Goal: Check status: Check status

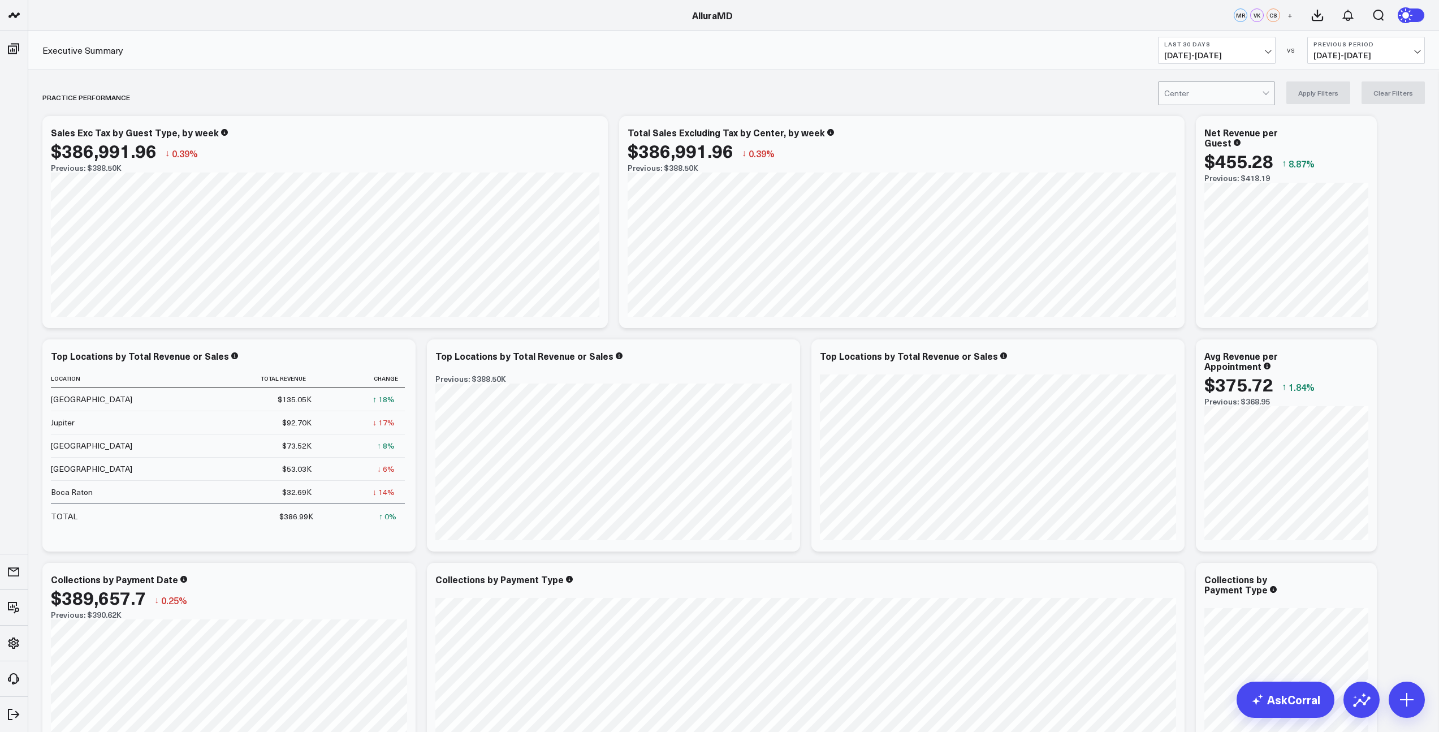
click at [1257, 55] on span "08/25/25 - 09/23/25" at bounding box center [1217, 55] width 105 height 9
click at [1186, 291] on link "MTD" at bounding box center [1217, 294] width 117 height 21
click at [1350, 53] on span "08/09/25 - 08/31/25" at bounding box center [1366, 55] width 105 height 9
click at [1342, 98] on link "MoM" at bounding box center [1366, 96] width 117 height 21
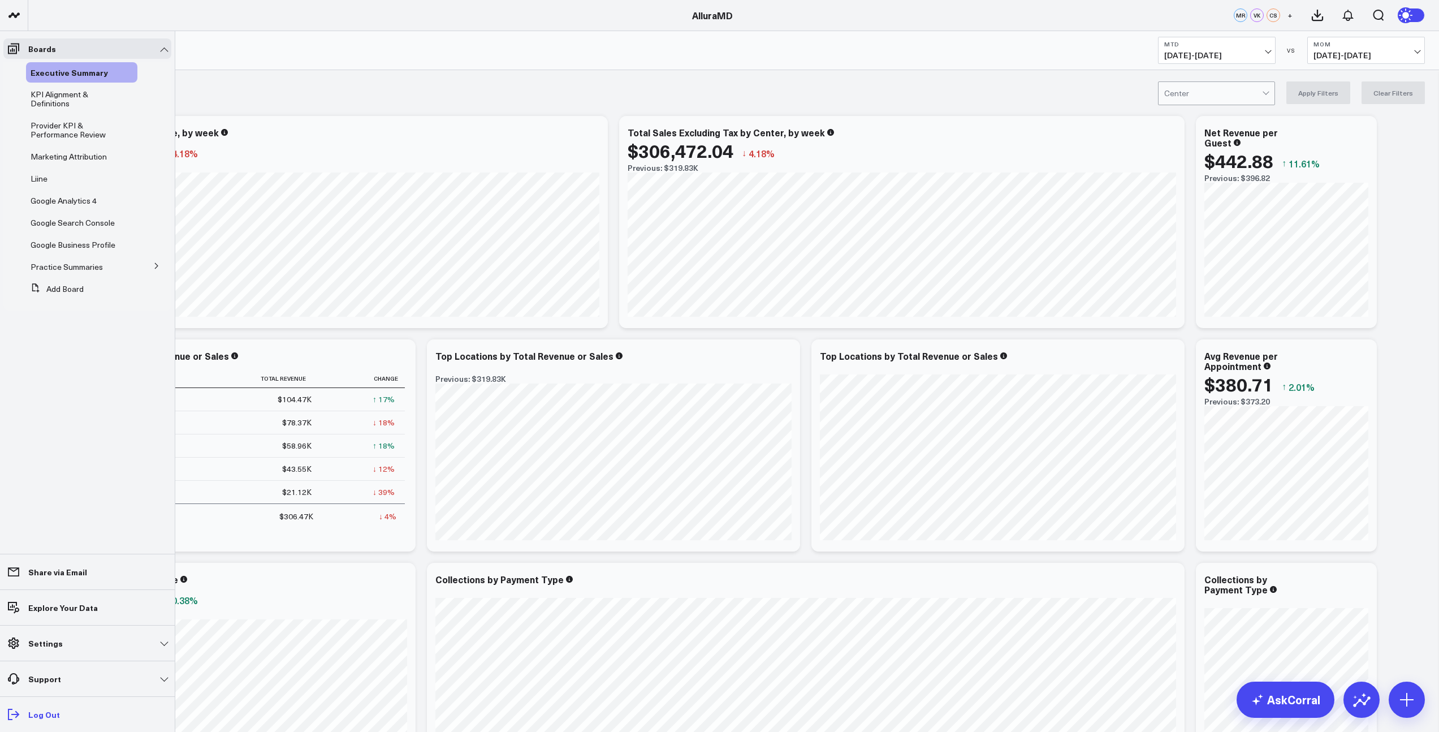
click at [49, 718] on p "Log Out" at bounding box center [44, 714] width 32 height 9
